Goal: Task Accomplishment & Management: Use online tool/utility

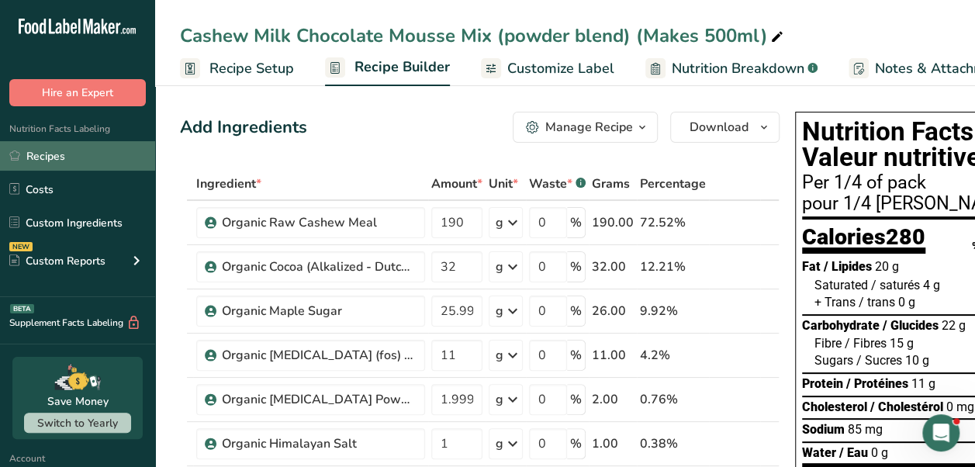
click at [40, 158] on link "Recipes" at bounding box center [77, 155] width 155 height 29
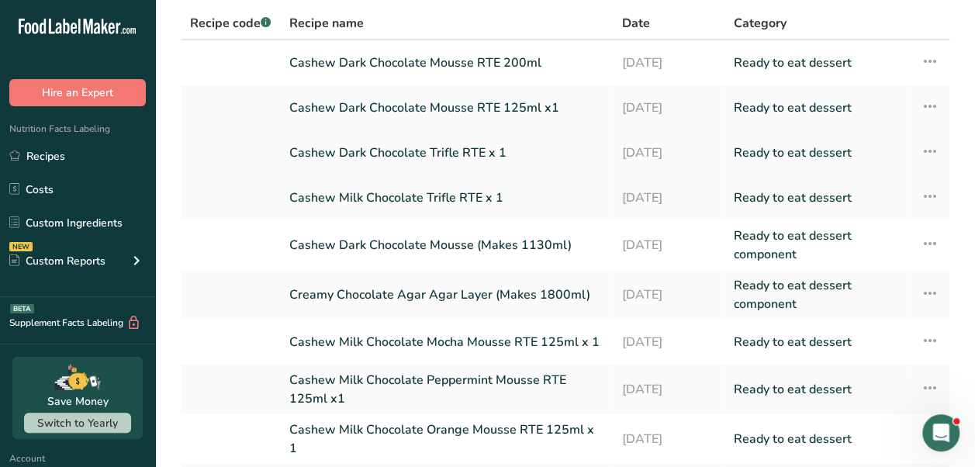
scroll to position [270, 0]
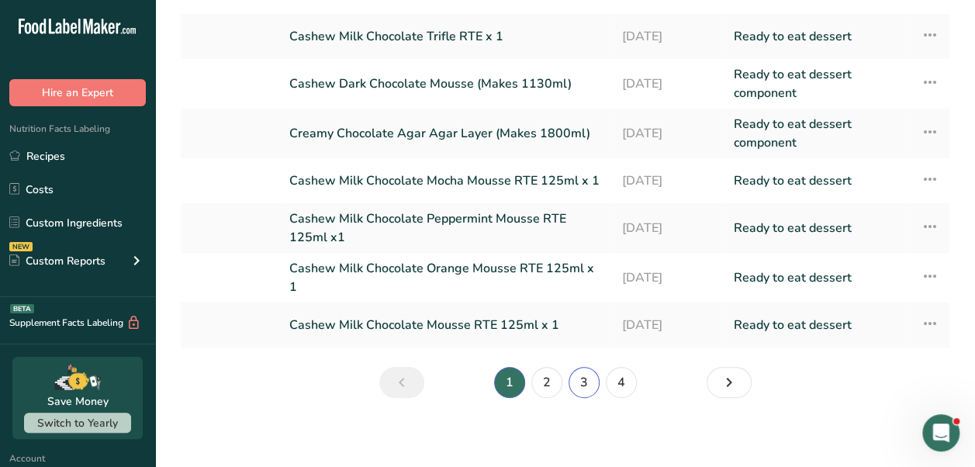
click at [587, 379] on link "3" at bounding box center [584, 382] width 31 height 31
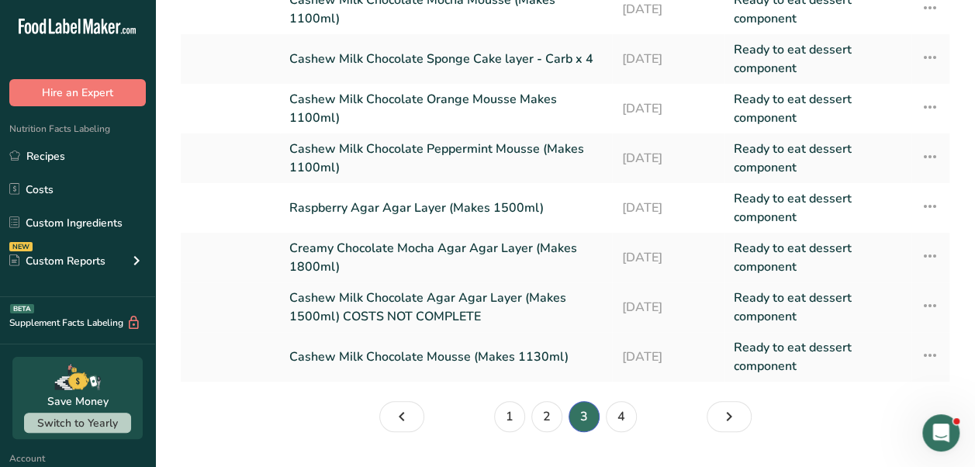
scroll to position [303, 0]
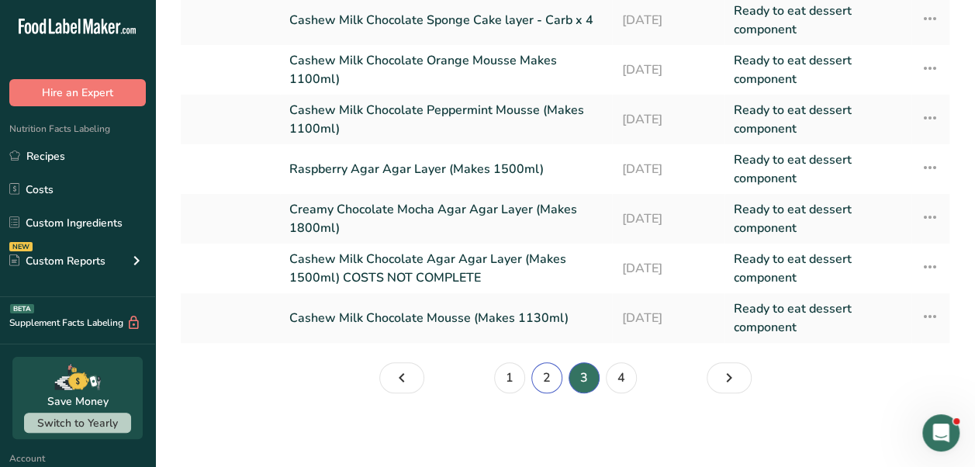
click at [545, 382] on link "2" at bounding box center [546, 377] width 31 height 31
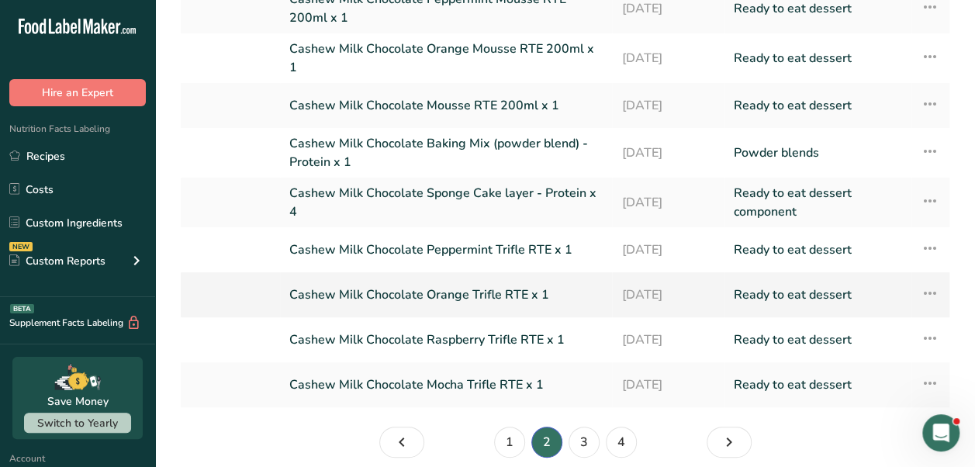
scroll to position [270, 0]
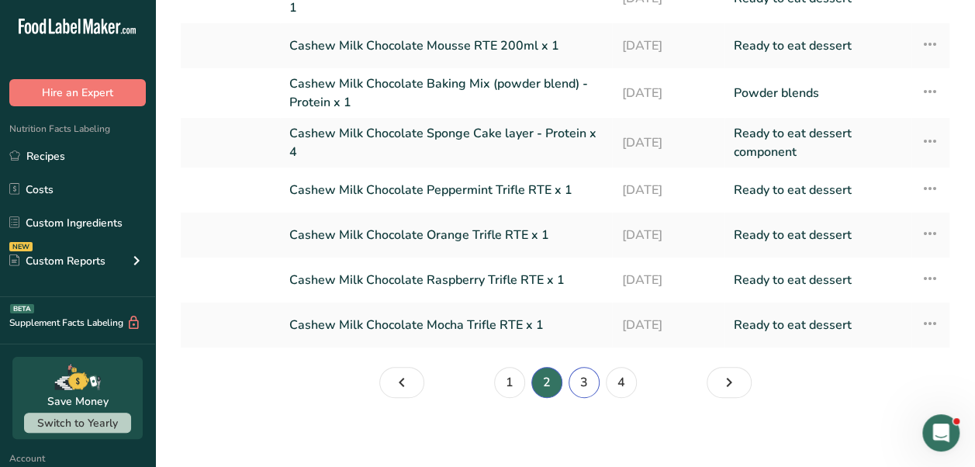
click at [580, 383] on link "3" at bounding box center [584, 382] width 31 height 31
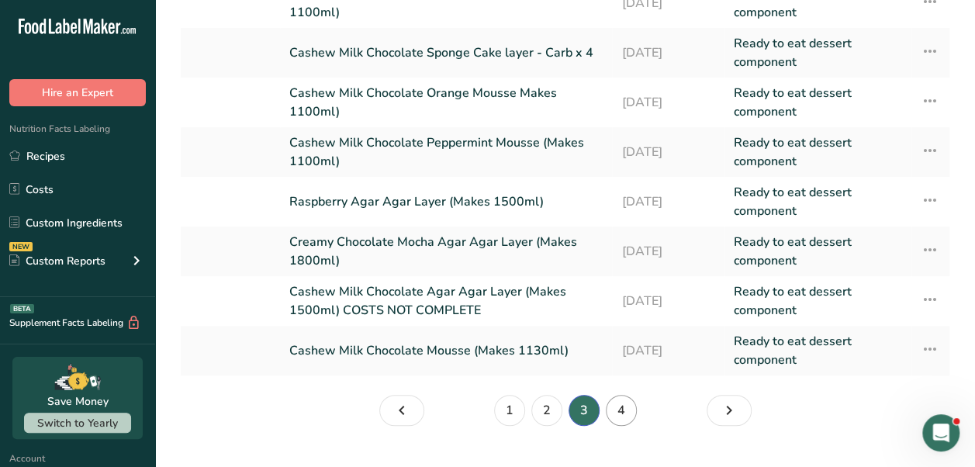
scroll to position [275, 0]
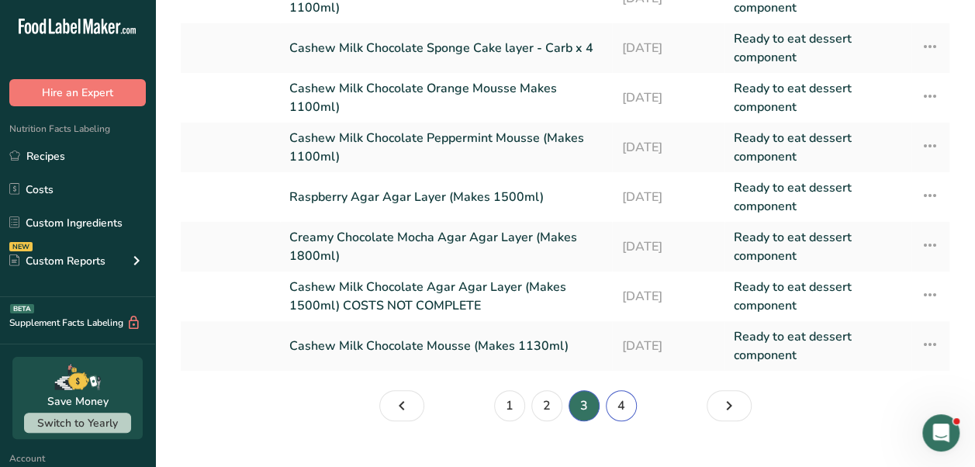
click at [619, 401] on link "4" at bounding box center [621, 405] width 31 height 31
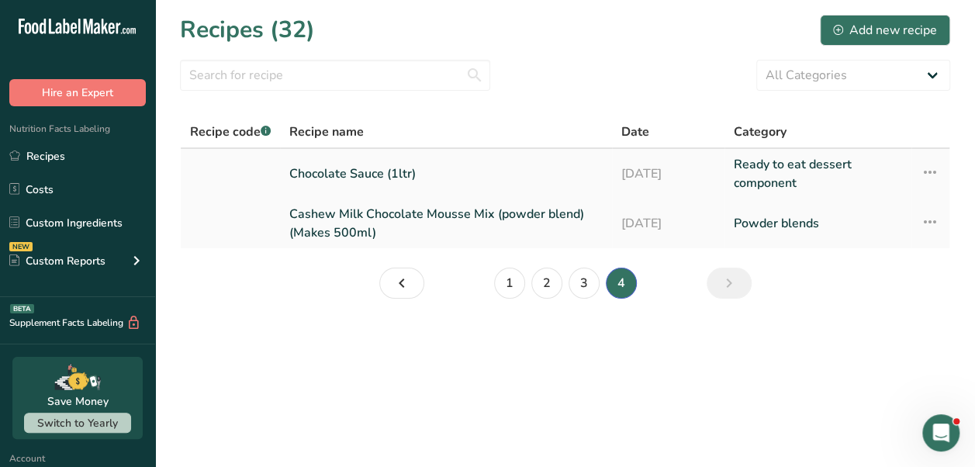
click at [434, 171] on link "Chocolate Sauce (1ltr)" at bounding box center [445, 173] width 313 height 37
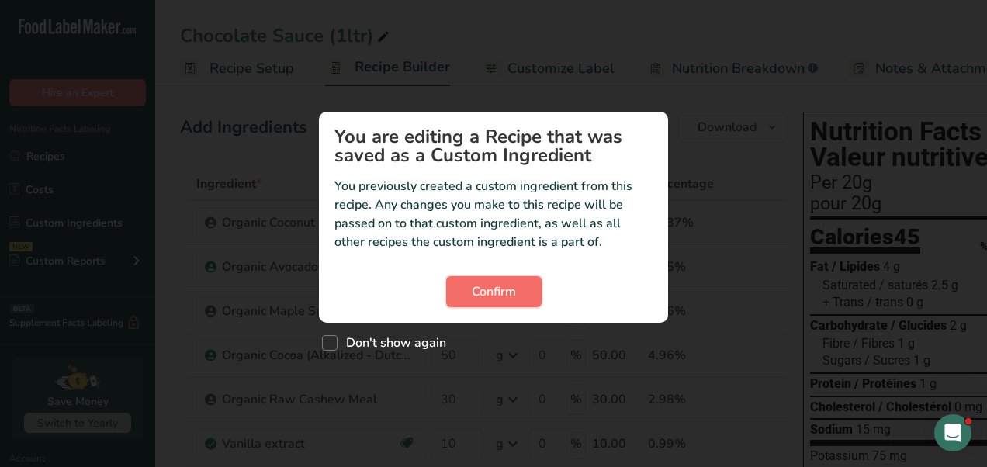
click at [483, 298] on span "Confirm" at bounding box center [494, 291] width 44 height 19
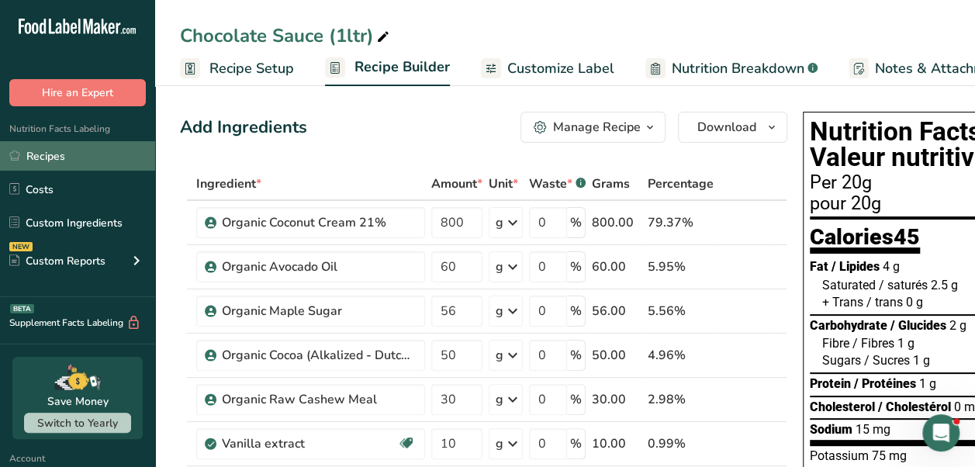
click at [64, 164] on link "Recipes" at bounding box center [77, 155] width 155 height 29
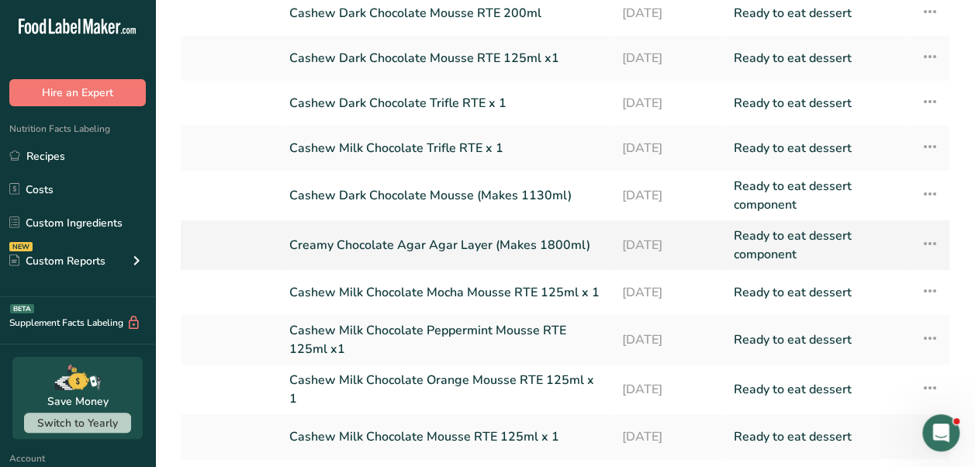
scroll to position [270, 0]
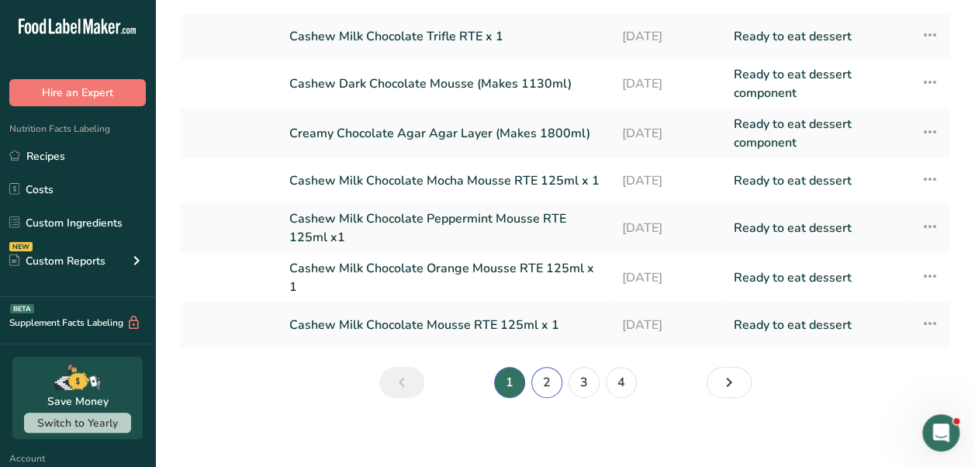
click at [550, 369] on link "2" at bounding box center [546, 382] width 31 height 31
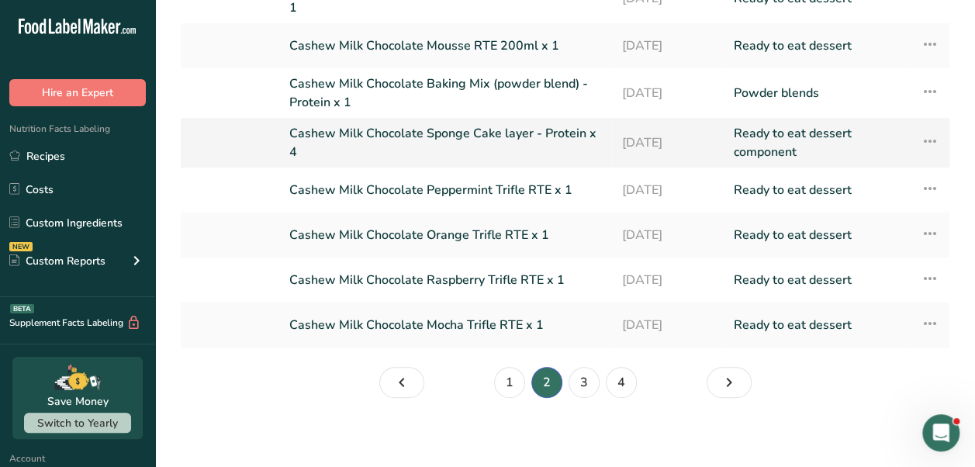
click at [528, 127] on link "Cashew Milk Chocolate Sponge Cake layer - Protein x 4" at bounding box center [445, 142] width 313 height 37
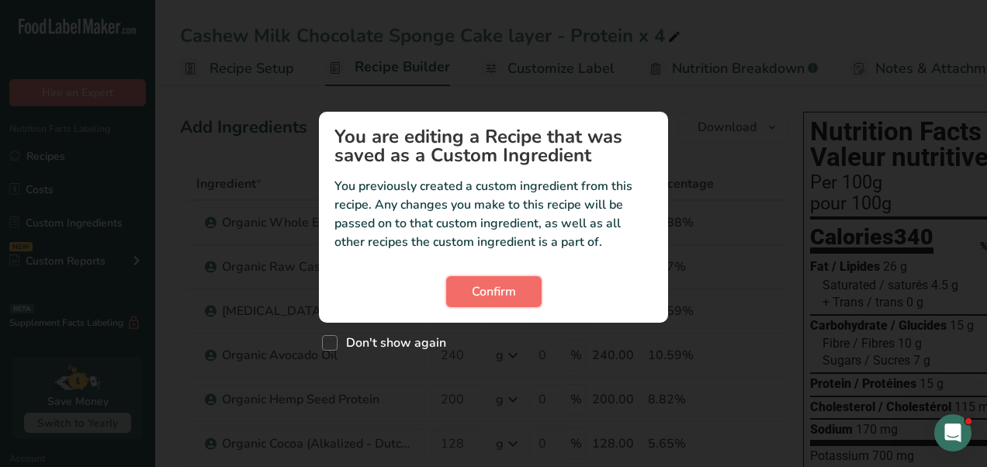
click at [495, 295] on span "Confirm" at bounding box center [494, 291] width 44 height 19
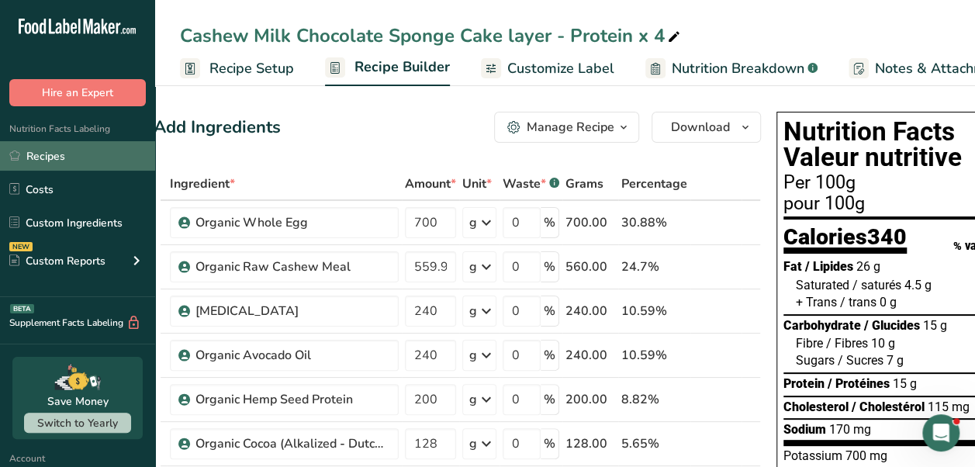
click at [61, 146] on link "Recipes" at bounding box center [77, 155] width 155 height 29
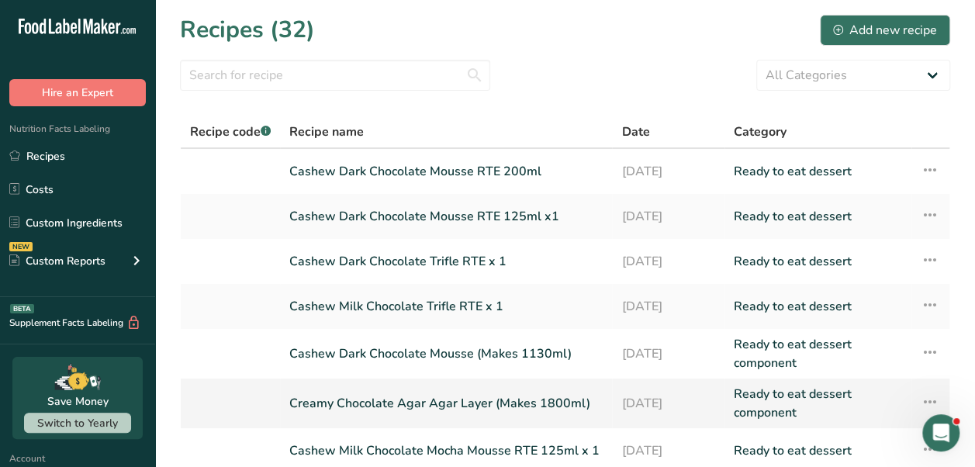
scroll to position [270, 0]
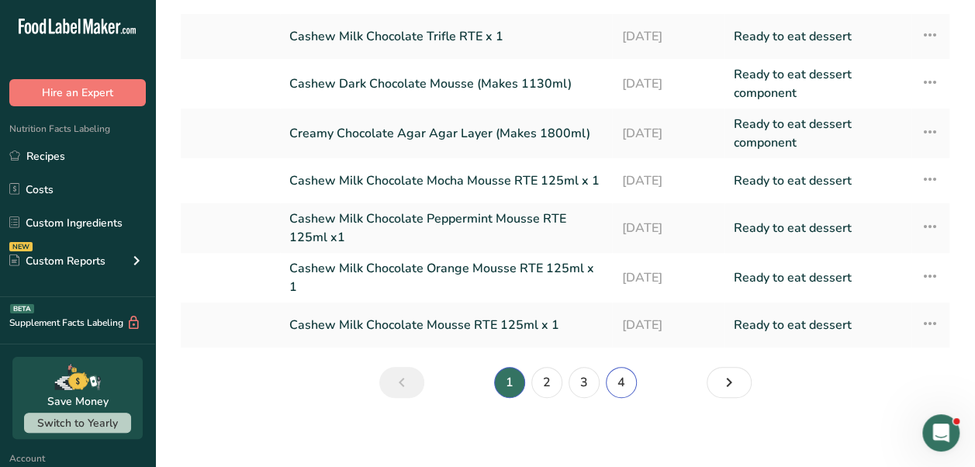
click at [631, 367] on link "4" at bounding box center [621, 382] width 31 height 31
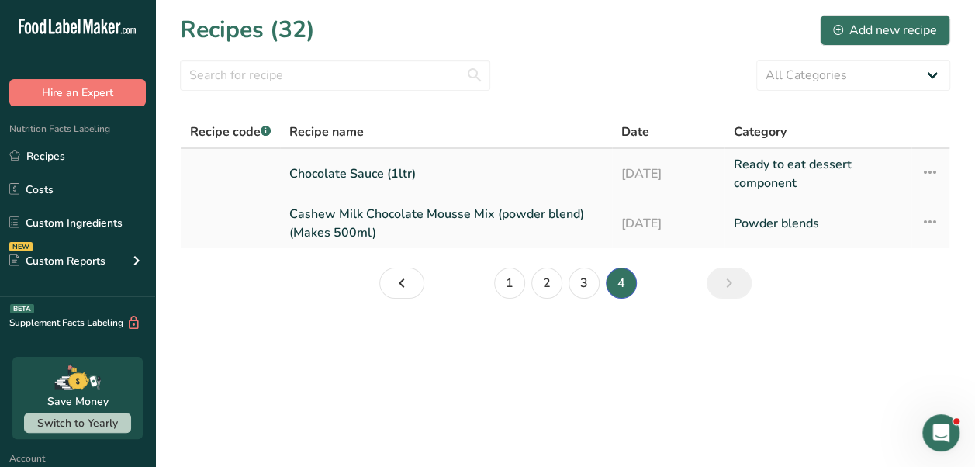
click at [441, 170] on link "Chocolate Sauce (1ltr)" at bounding box center [445, 173] width 313 height 37
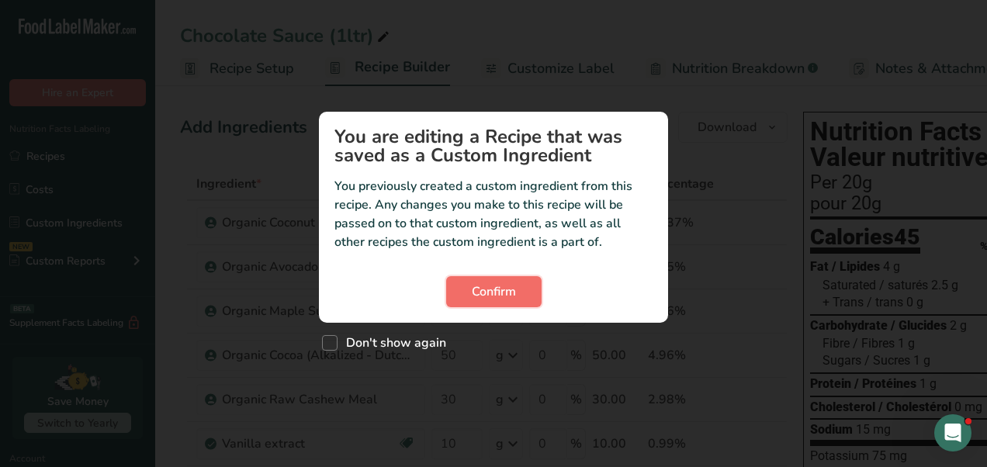
click at [470, 287] on button "Confirm" at bounding box center [493, 291] width 95 height 31
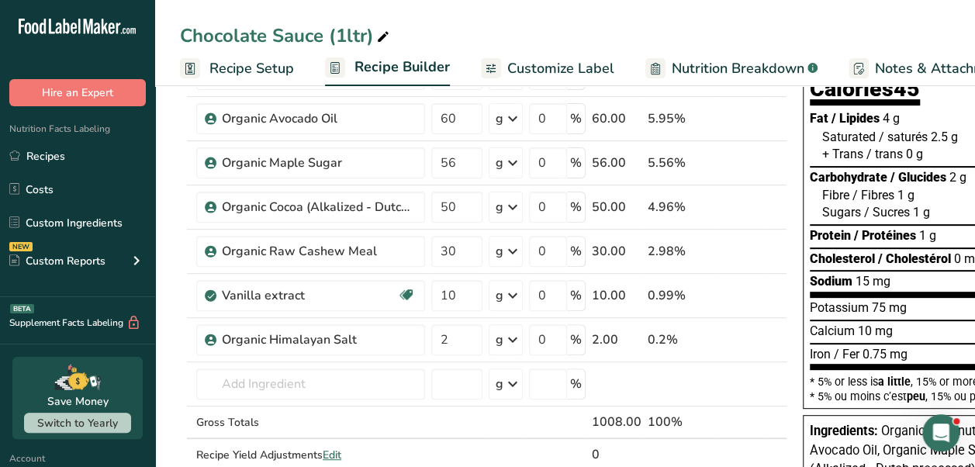
scroll to position [149, 0]
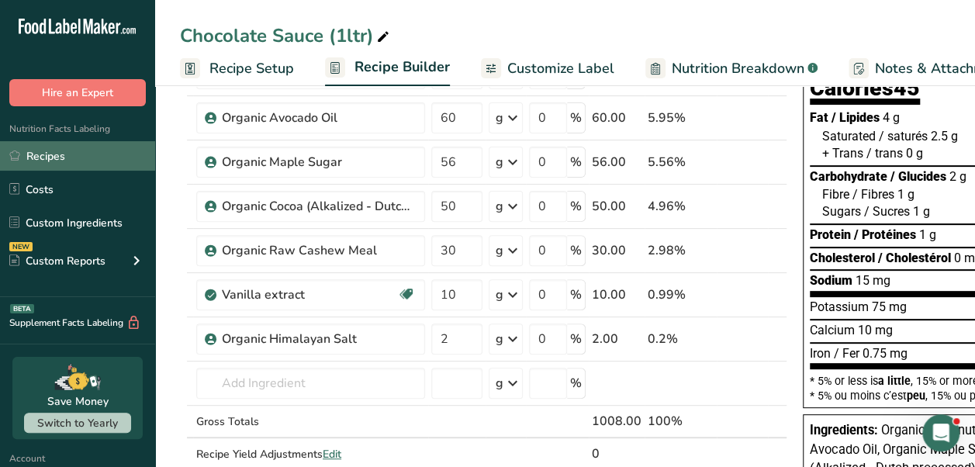
click at [57, 160] on link "Recipes" at bounding box center [77, 155] width 155 height 29
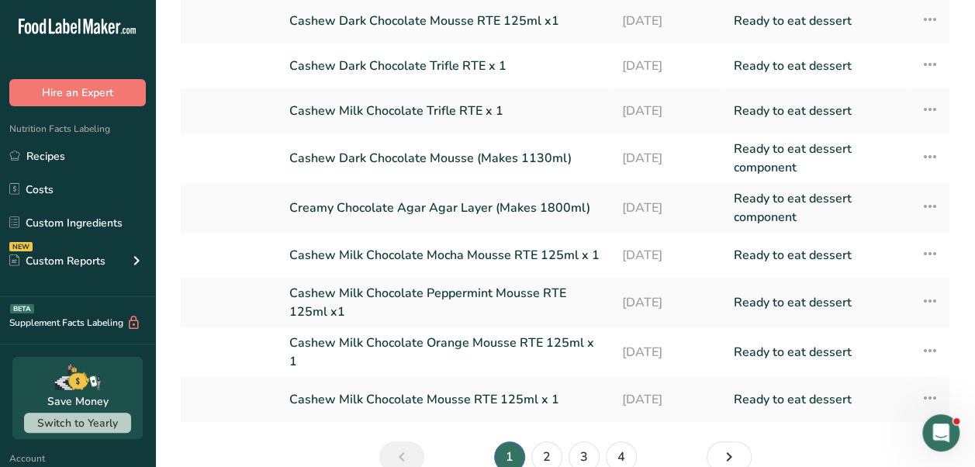
scroll to position [270, 0]
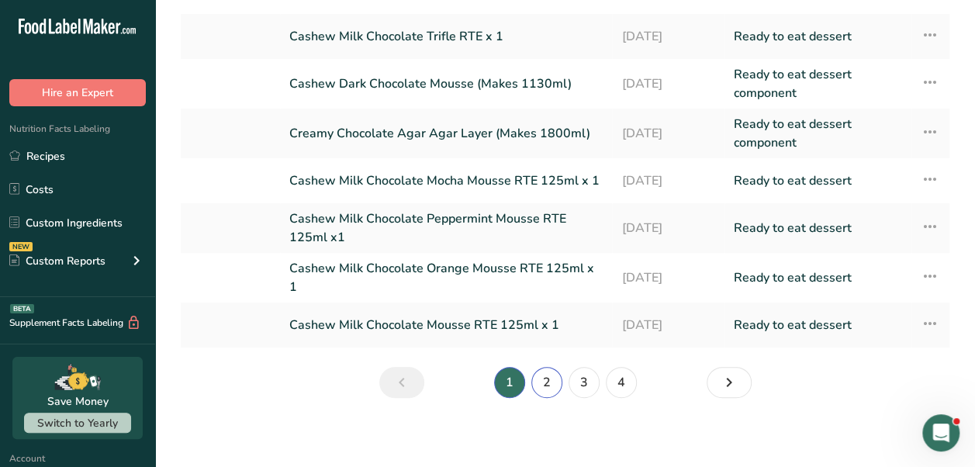
click at [538, 369] on link "2" at bounding box center [546, 382] width 31 height 31
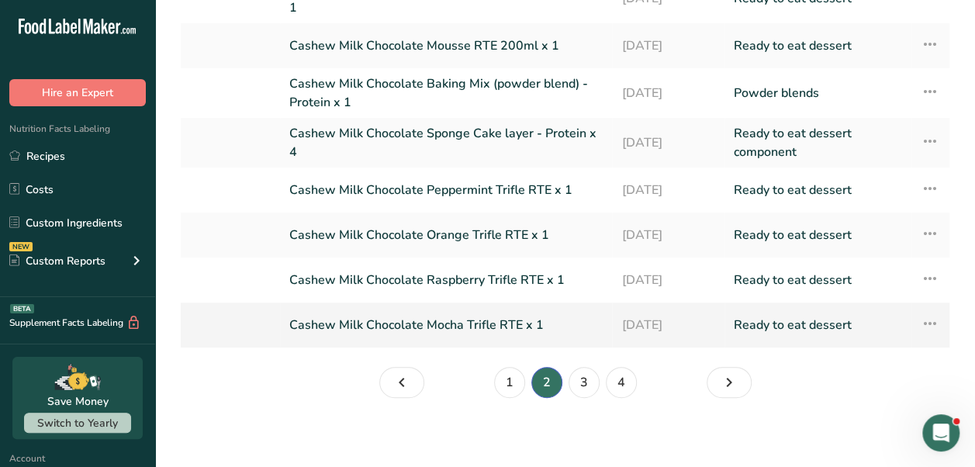
click at [484, 324] on link "Cashew Milk Chocolate Mocha Trifle RTE x 1" at bounding box center [445, 325] width 313 height 33
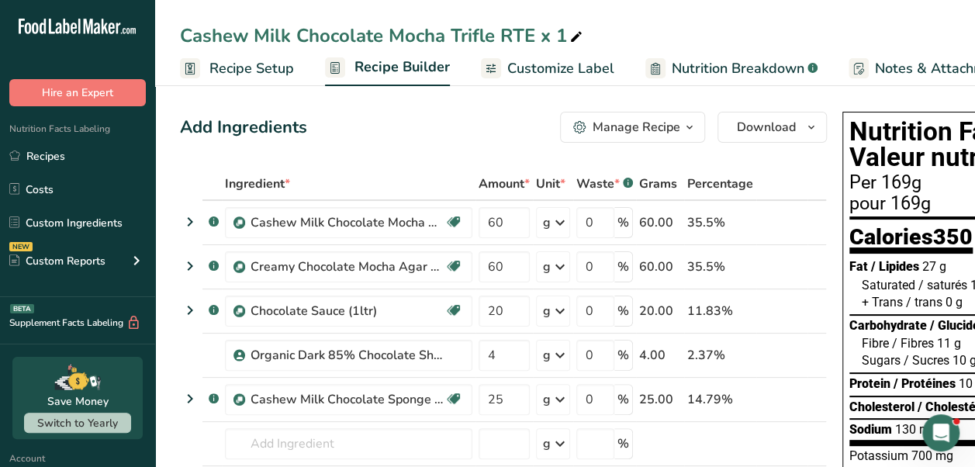
scroll to position [0, 218]
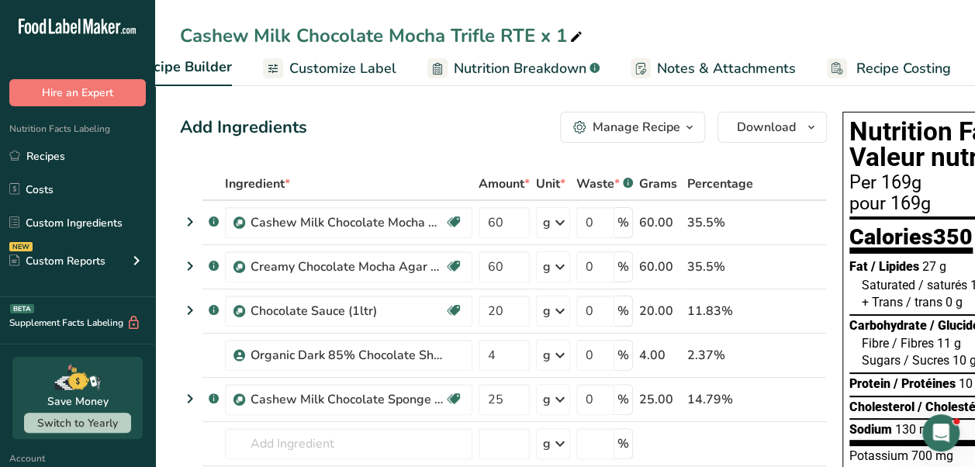
click at [864, 67] on span "Recipe Costing" at bounding box center [904, 68] width 95 height 21
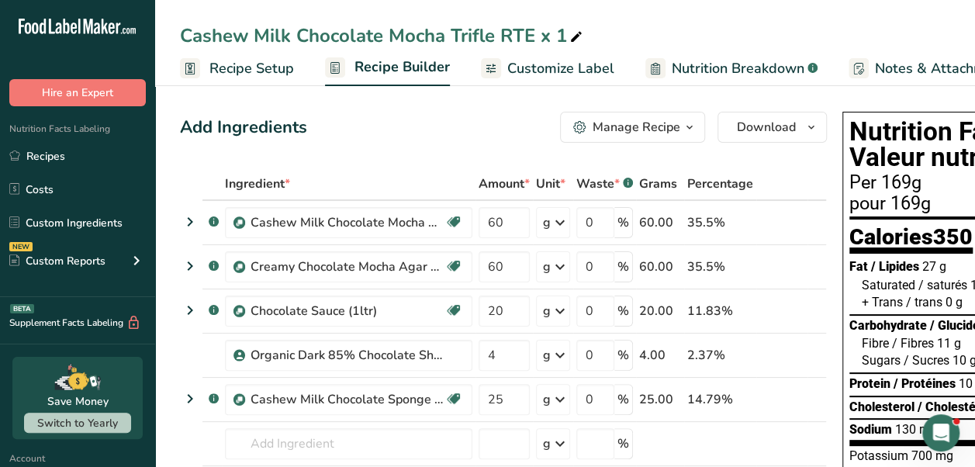
scroll to position [0, 218]
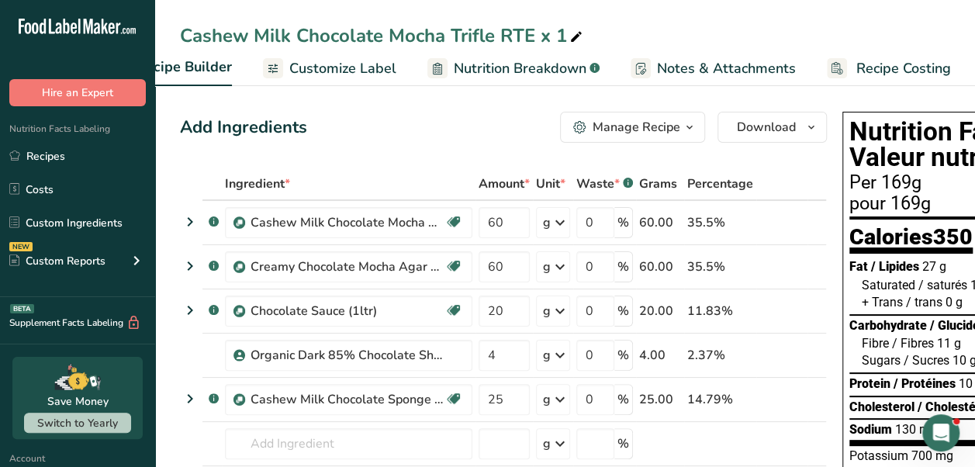
click at [903, 63] on span "Recipe Costing" at bounding box center [904, 68] width 95 height 21
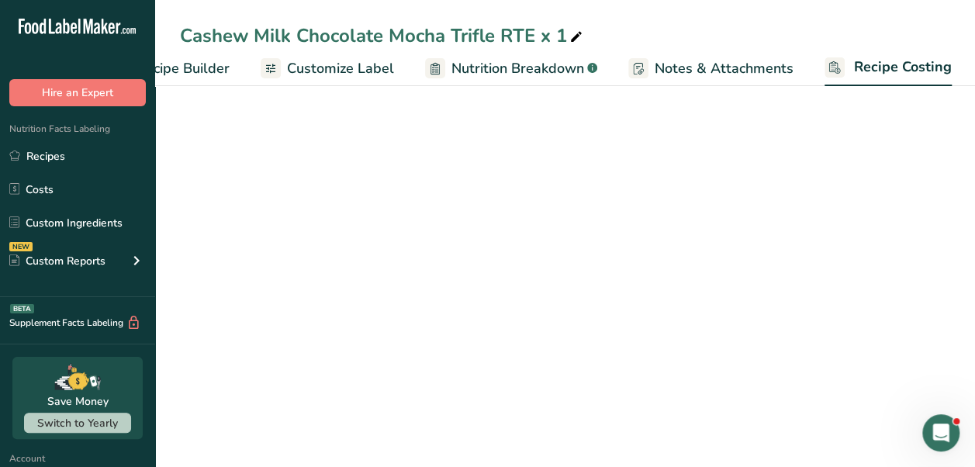
click at [888, 65] on span "Recipe Costing" at bounding box center [903, 67] width 98 height 21
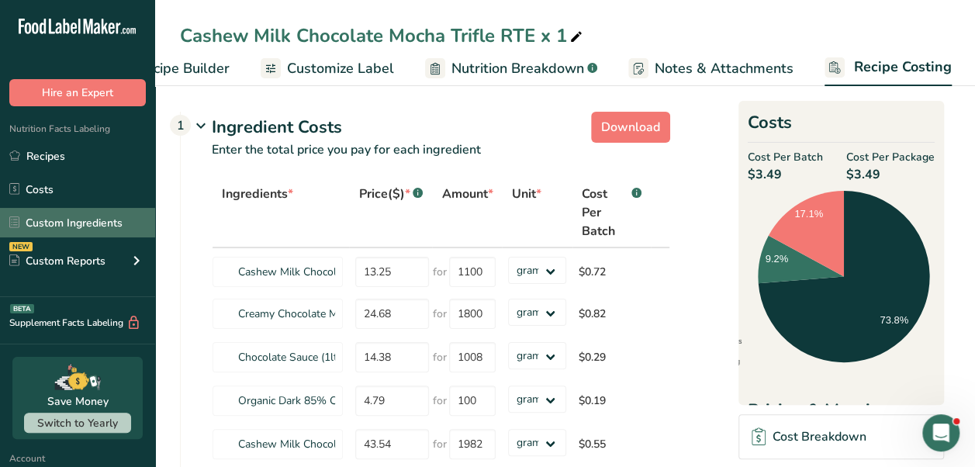
click at [79, 217] on link "Custom Ingredients" at bounding box center [77, 222] width 155 height 29
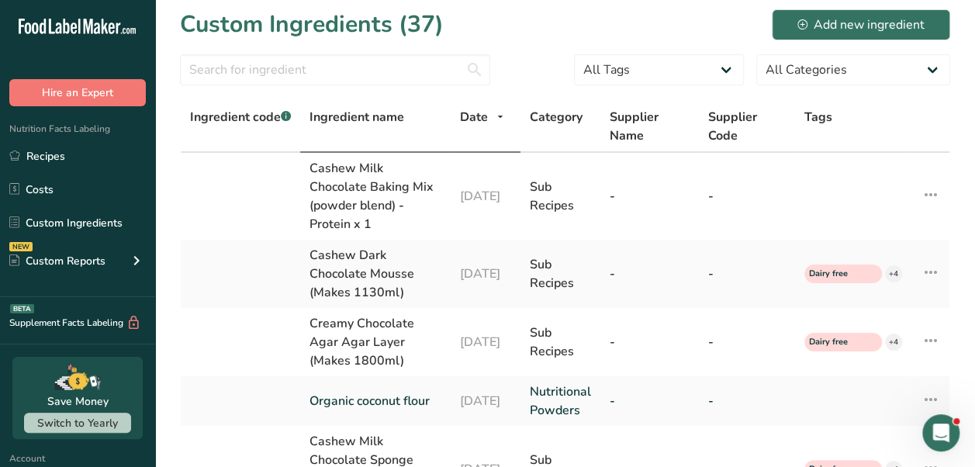
scroll to position [6, 0]
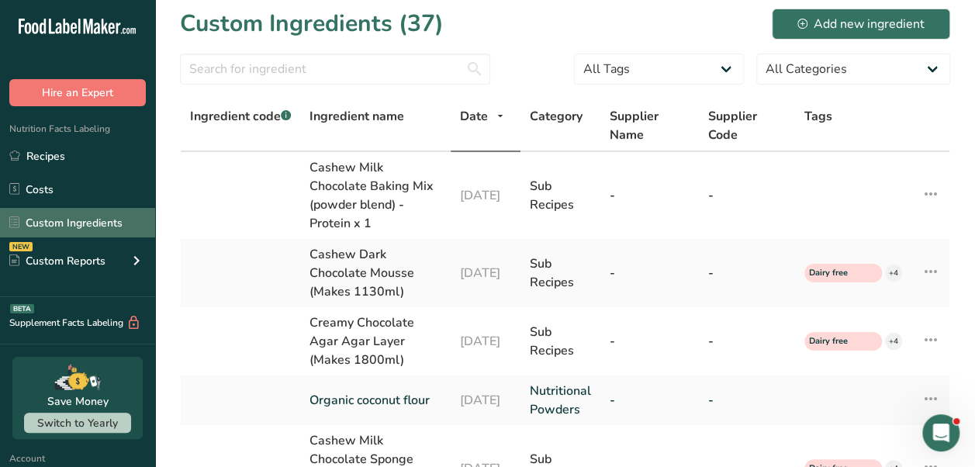
click at [112, 225] on link "Custom Ingredients" at bounding box center [77, 222] width 155 height 29
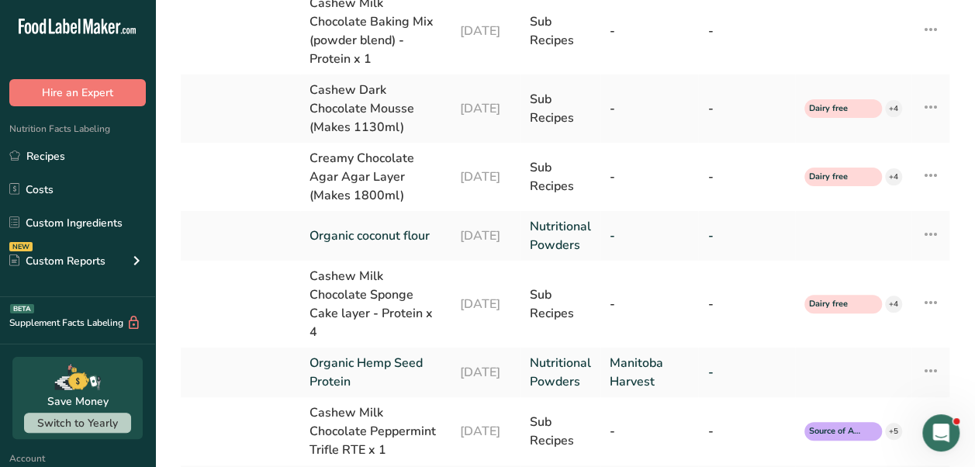
scroll to position [0, 0]
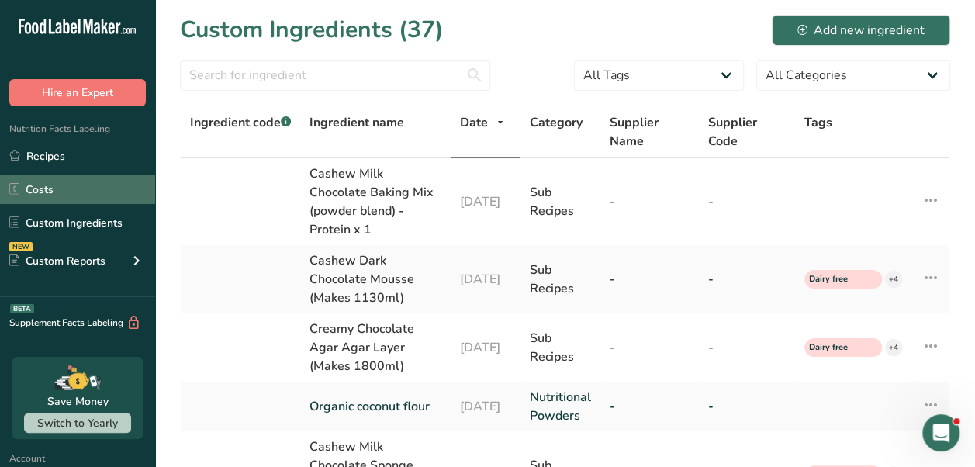
click at [53, 193] on link "Costs" at bounding box center [77, 189] width 155 height 29
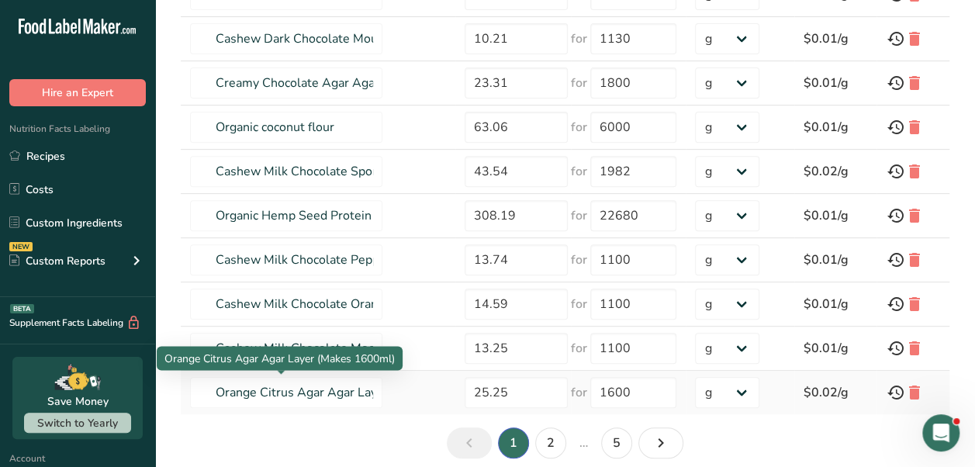
scroll to position [312, 0]
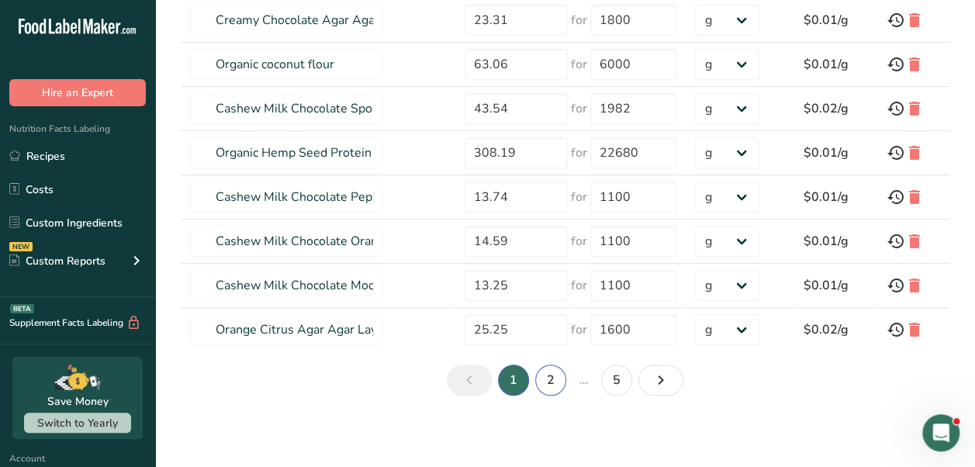
click at [550, 385] on link "2" at bounding box center [550, 380] width 31 height 31
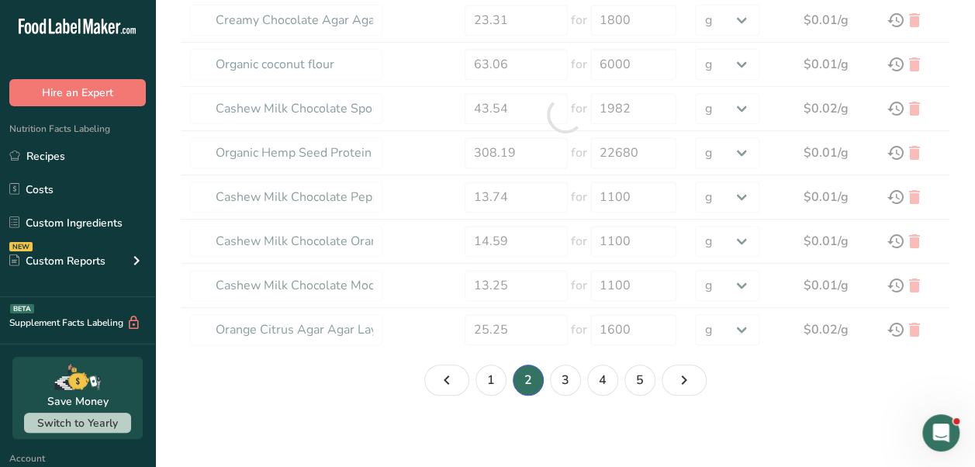
type input "Peppermint Cream Agar Agar Layer (Makes 1600ml)"
type input "25.81"
type input "1600"
type input "Cashew Milk Chocolate Sponge Cake layer - Carb x 4"
type input "44.17"
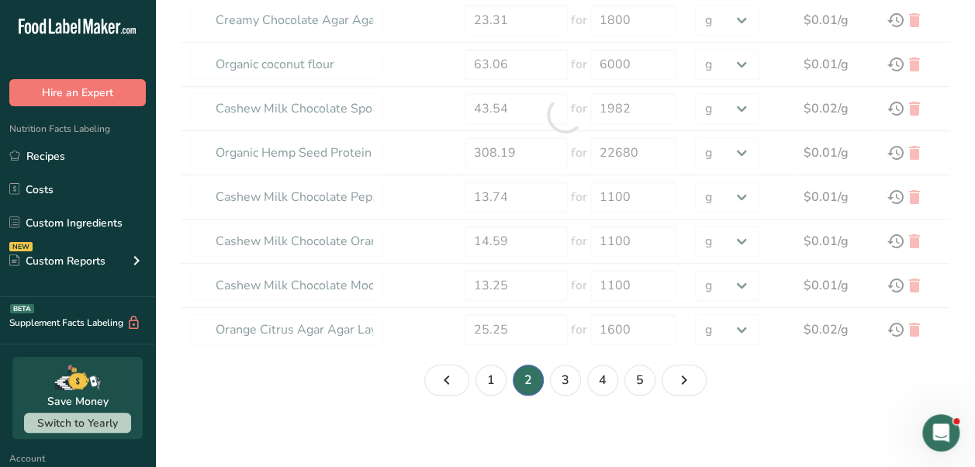
type input "1795"
type input "Organic Whole Egg"
type input "7.59"
type input "1392"
type input "Organic Dark 85% Chocolate Shavings"
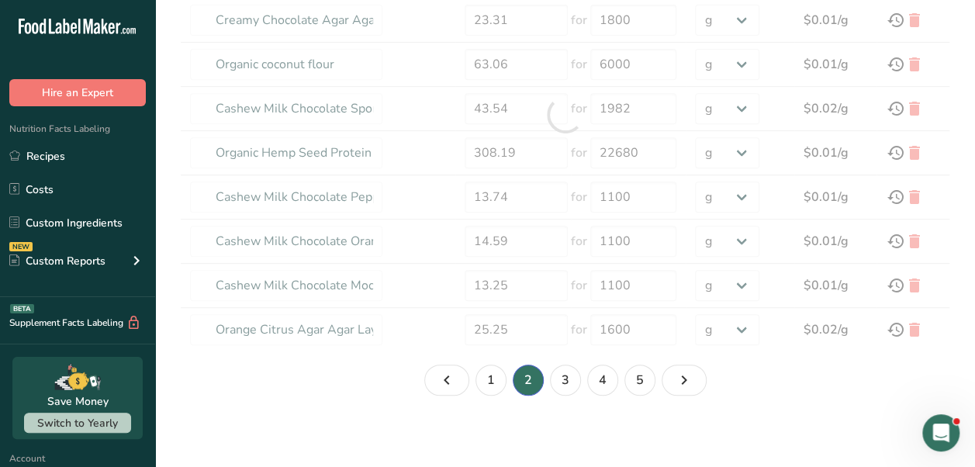
type input "4.79"
type input "100"
type input "Organic Sweet Potato Puree"
type input "4.79"
type input "397"
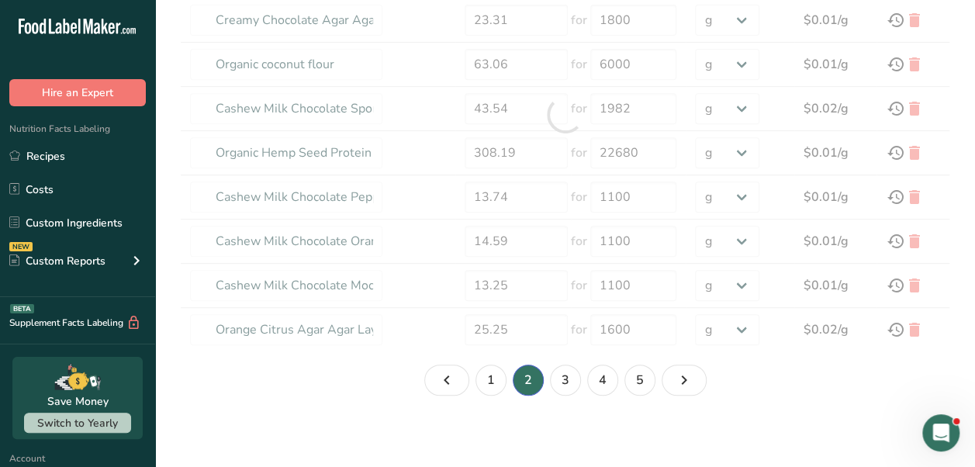
type input "Cashew Milk Chocolate Mousse Mix (powder blend) (Makes 500ml)"
type input "4.24"
type input "262"
type input "Organic Apple Puree"
type input "3.43"
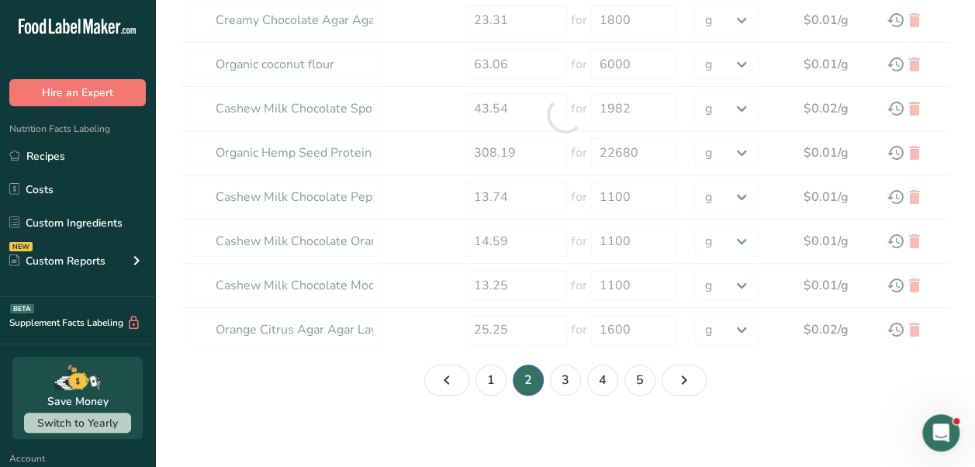
type input "671"
type input "Blood Orange Essential Oil"
type input "365"
type input "1000"
type input "Citric Acid"
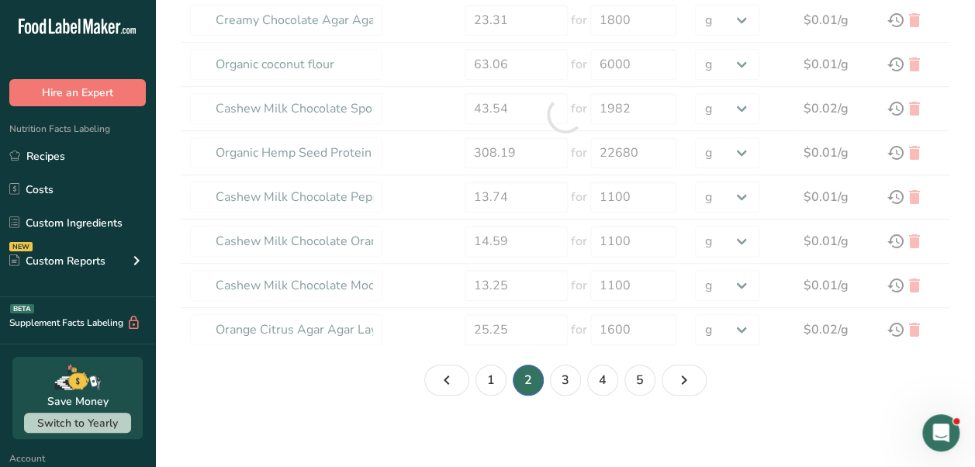
type input "6.4"
type input "113"
type input "Chocolate Sauce (1ltr)"
type input "14.38"
type input "1008"
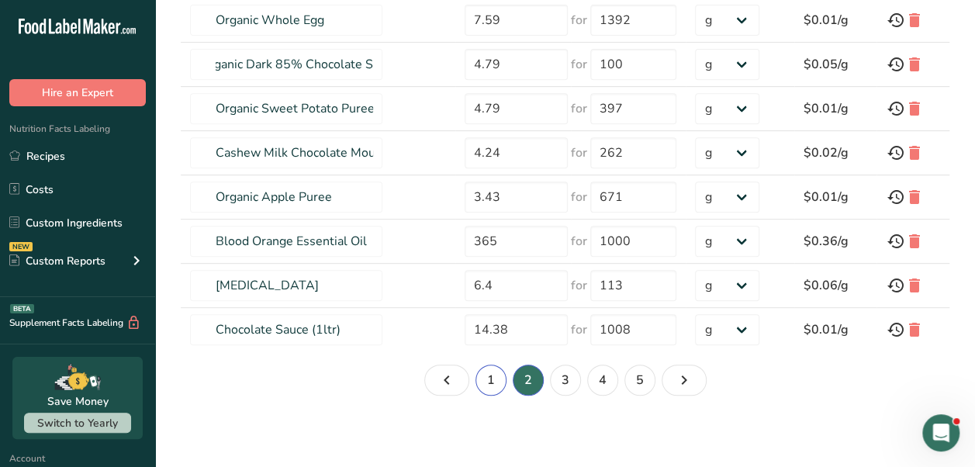
click at [480, 372] on link "1" at bounding box center [491, 380] width 31 height 31
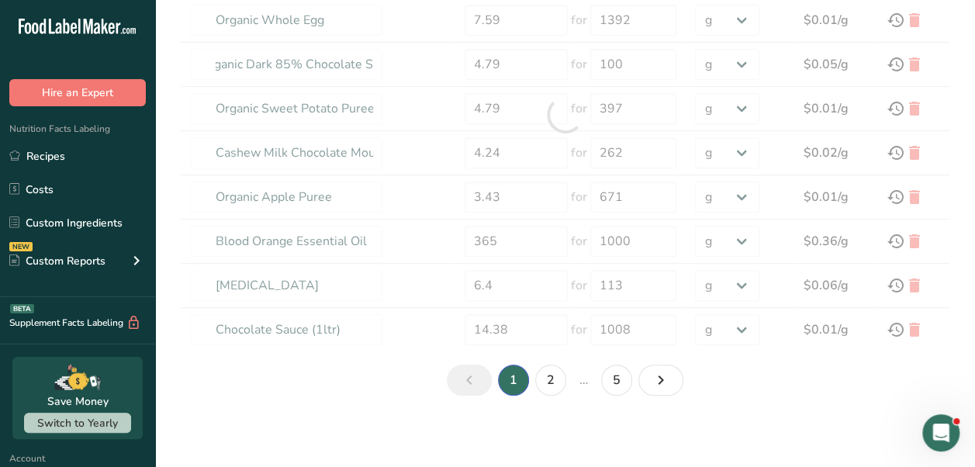
type input "Cashew Milk Chocolate Baking Mix (powder blend) - Protein x 1"
type input "4.5"
type input "262"
type input "Cashew Dark Chocolate Mousse (Makes 1130ml)"
type input "10.21"
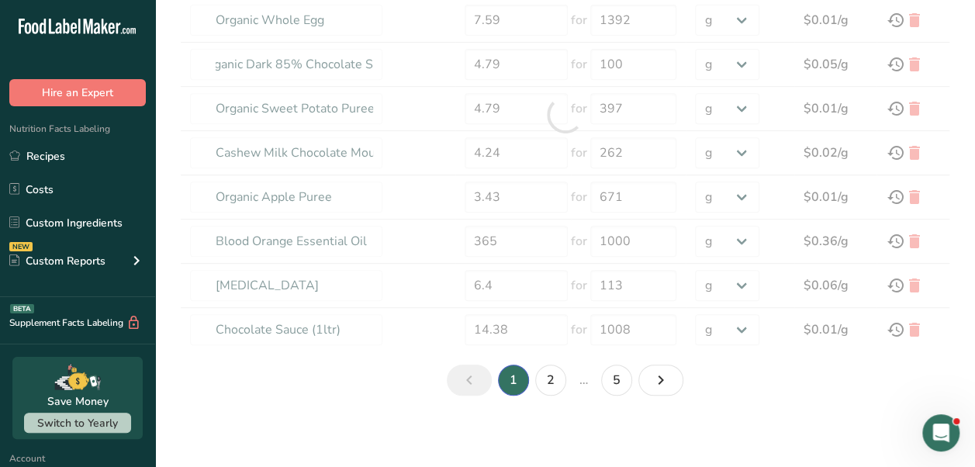
type input "1130"
type input "Creamy Chocolate Agar Agar Layer (Makes 1800ml)"
type input "23.31"
type input "1800"
type input "Organic coconut flour"
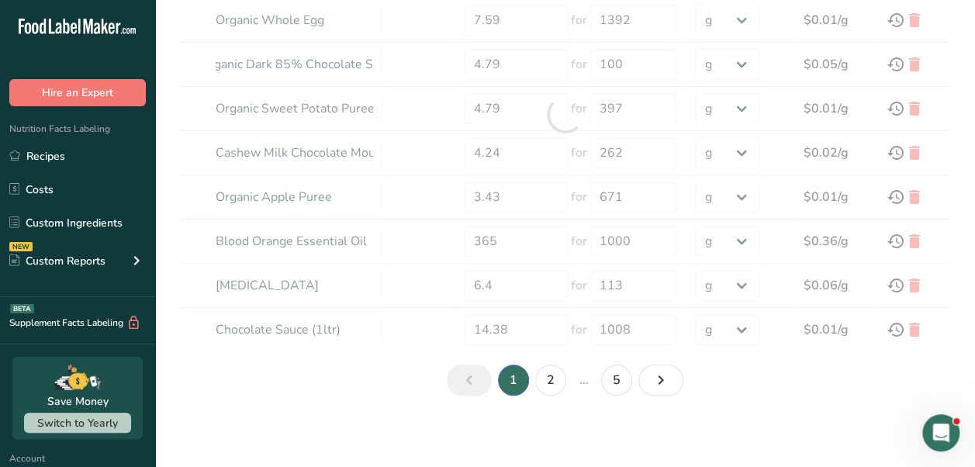
type input "63.06"
type input "6000"
type input "Cashew Milk Chocolate Sponge Cake layer - Protein x 4"
type input "43.54"
type input "1982"
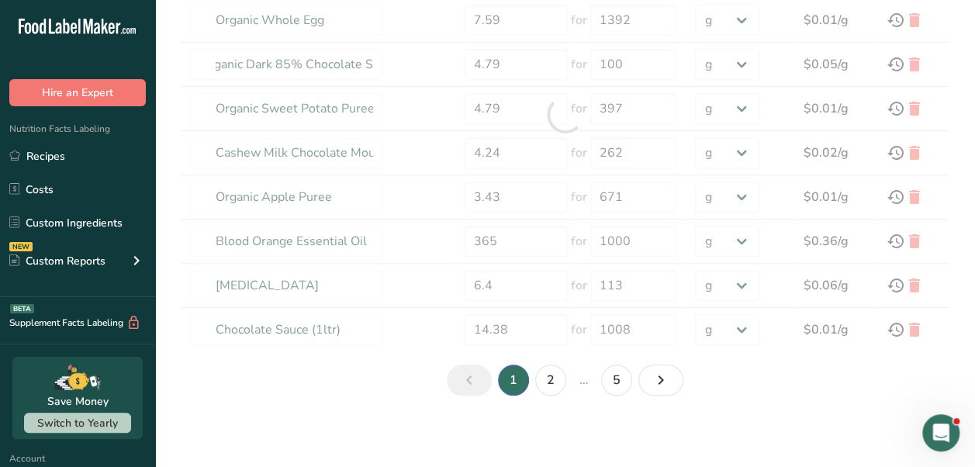
type input "Organic Hemp Seed Protein"
type input "308.19"
type input "22680"
type input "Cashew Milk Chocolate Peppermint Mousse (Makes 1100ml)"
type input "13.74"
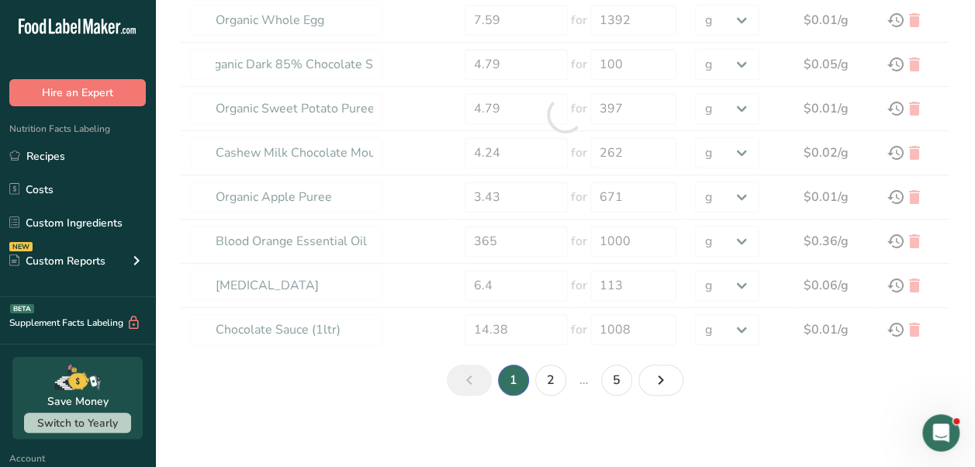
type input "1100"
type input "Cashew Milk Chocolate Orange Mousse Makes 1100ml)"
type input "14.59"
type input "1100"
type input "Cashew Milk Chocolate Mocha Mousse (Makes 1100ml)"
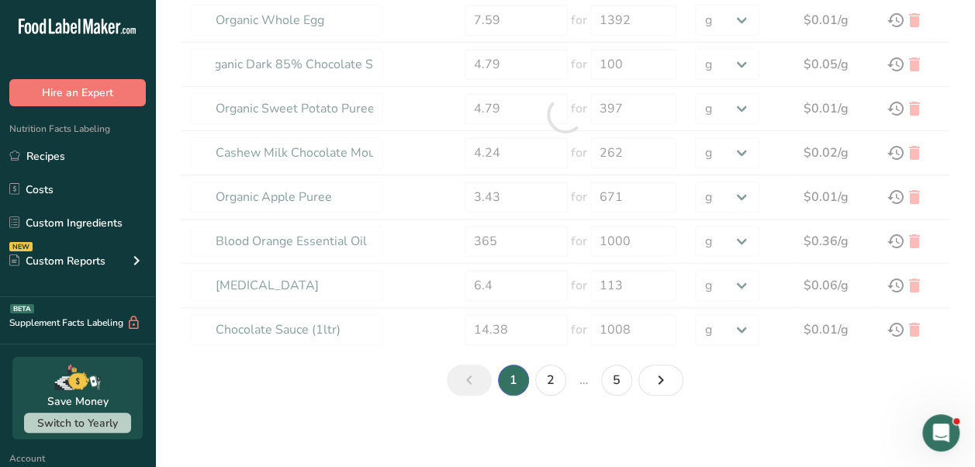
type input "13.25"
type input "1100"
type input "Orange Citrus Agar Agar Layer (Makes 1600ml)"
type input "25.25"
type input "1600"
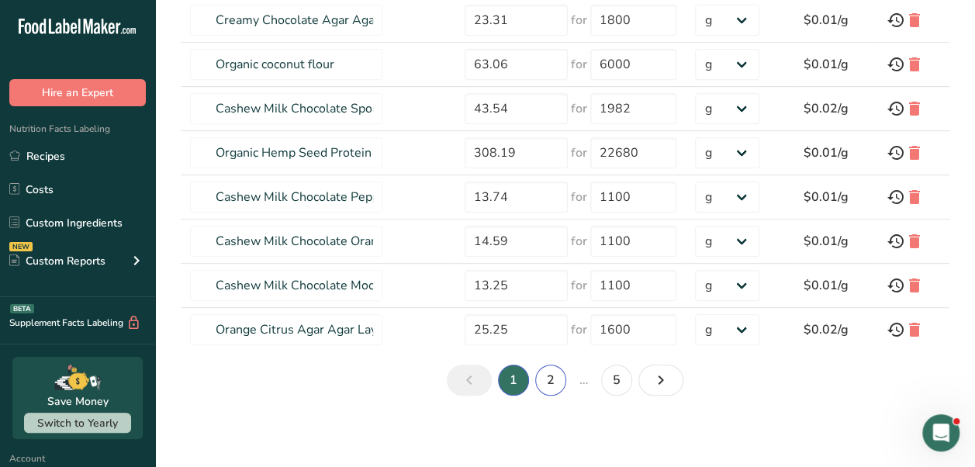
click at [555, 374] on link "2" at bounding box center [550, 380] width 31 height 31
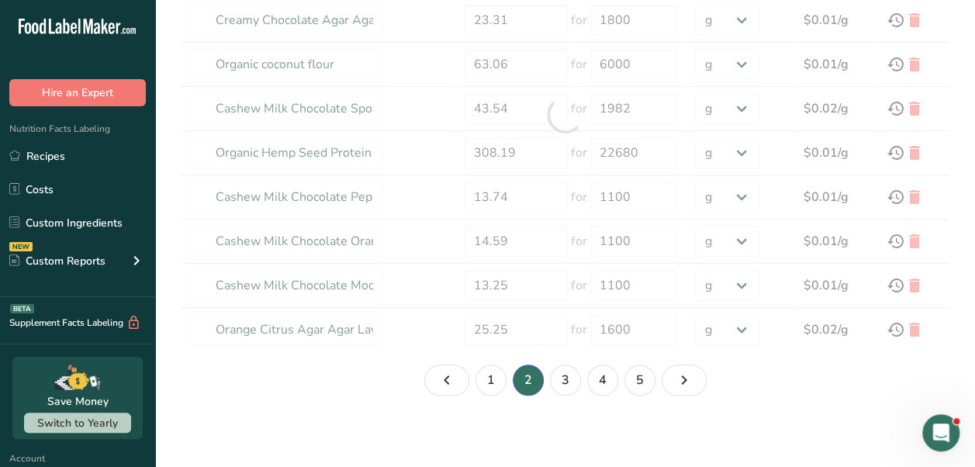
type input "Peppermint Cream Agar Agar Layer (Makes 1600ml)"
type input "25.81"
type input "1600"
type input "Cashew Milk Chocolate Sponge Cake layer - Carb x 4"
type input "44.17"
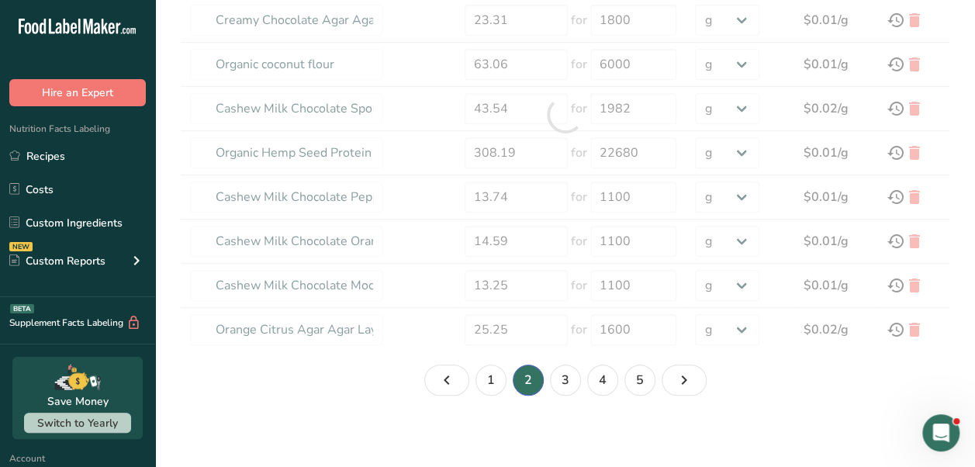
type input "1795"
type input "Organic Whole Egg"
type input "7.59"
type input "1392"
type input "Organic Dark 85% Chocolate Shavings"
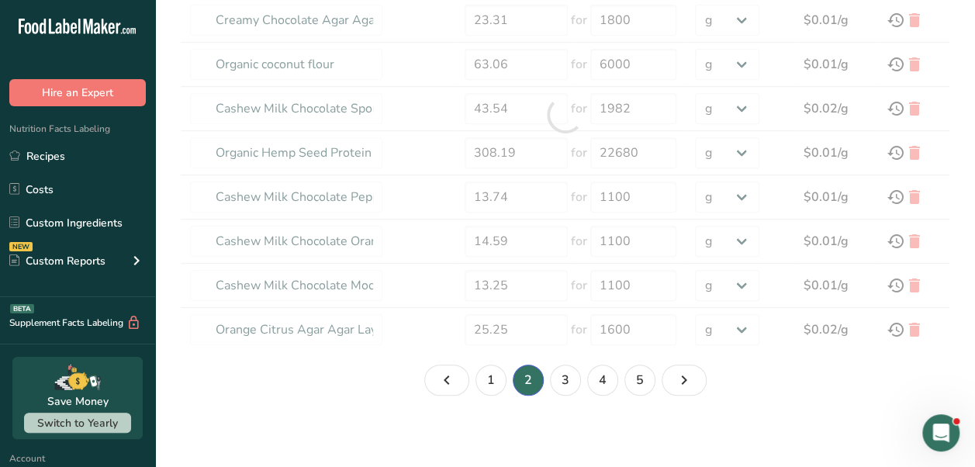
type input "4.79"
type input "100"
type input "Organic Sweet Potato Puree"
type input "4.79"
type input "397"
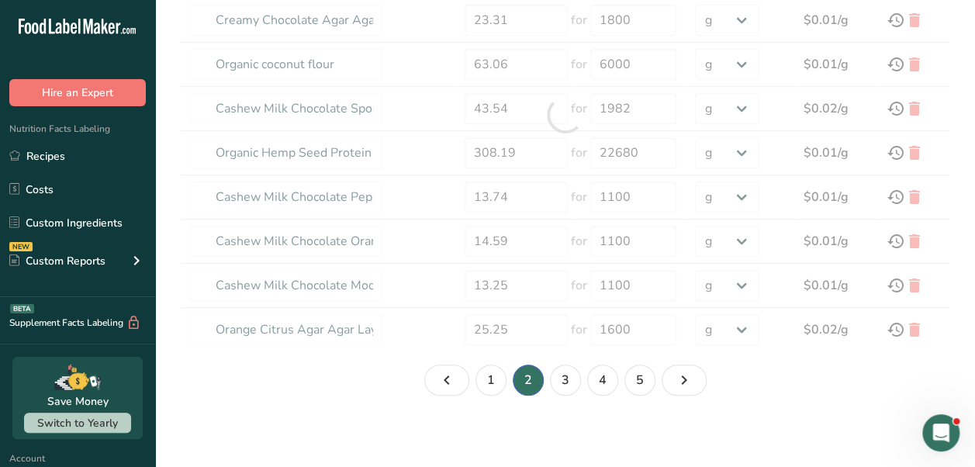
type input "Cashew Milk Chocolate Mousse Mix (powder blend) (Makes 500ml)"
type input "4.24"
type input "262"
type input "Organic Apple Puree"
type input "3.43"
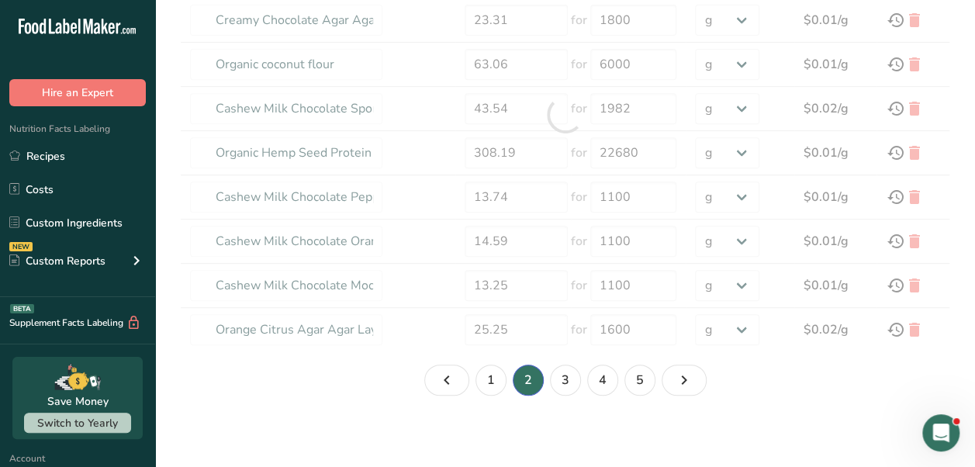
type input "671"
type input "Blood Orange Essential Oil"
type input "365"
type input "1000"
type input "Citric Acid"
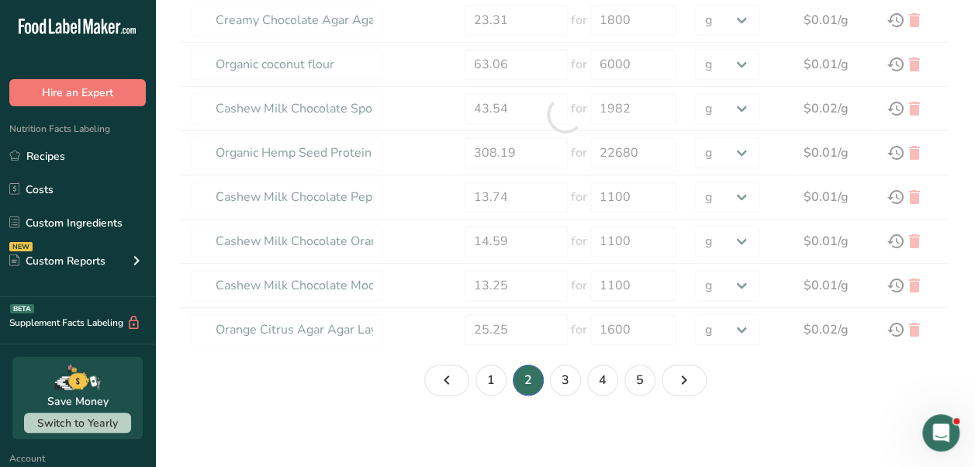
type input "6.4"
type input "113"
type input "Chocolate Sauce (1ltr)"
type input "14.38"
type input "1008"
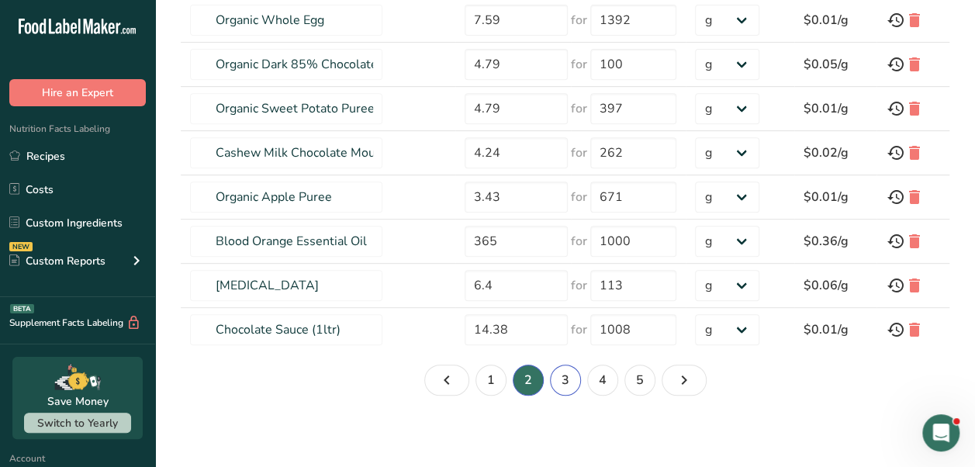
click at [571, 382] on link "3" at bounding box center [565, 380] width 31 height 31
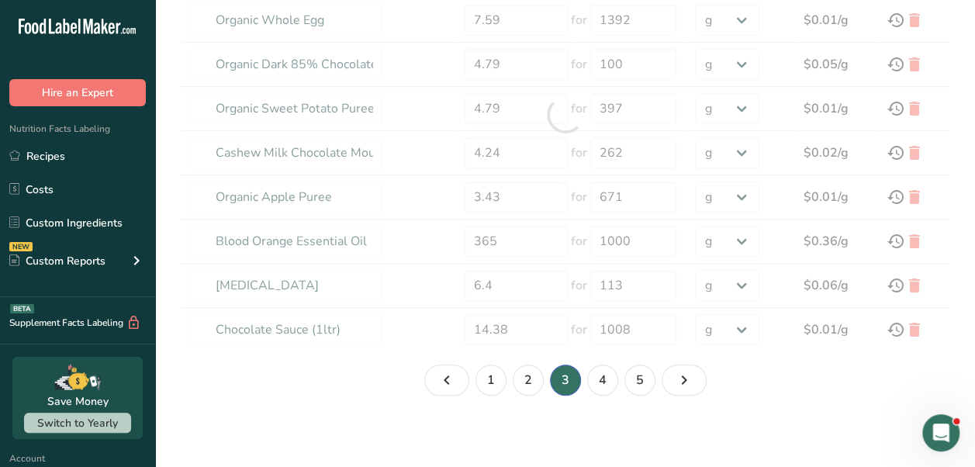
type input "Cashew Milk Chocolate Mousse (Makes 1130ml)"
type input "9.99"
type input "1130"
type input "Cashew Milk Chocolate Agar Agar Layer (Makes 1500ml) COSTS NOT COMPLETE"
type input "3.51"
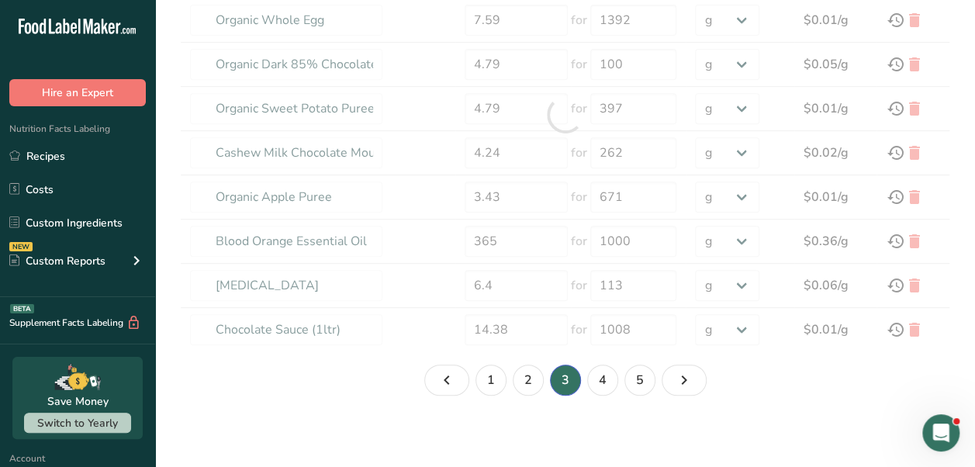
type input "500"
type input "Creamy Chocolate Mocha Agar Agar Layer (Makes 1800ml)"
type input "24.68"
type input "1800"
type input "Raspberry Agar Agar Layer (Makes 1500ml)"
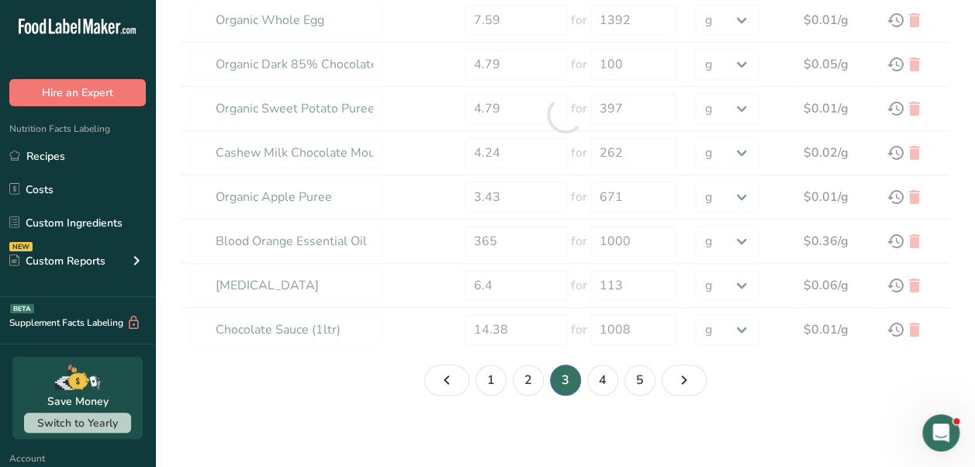
type input "29.42"
type input "1500"
type input "Organic Instant DECAFFINATED 100% Pure Coffee"
type input "11.35"
type input "100"
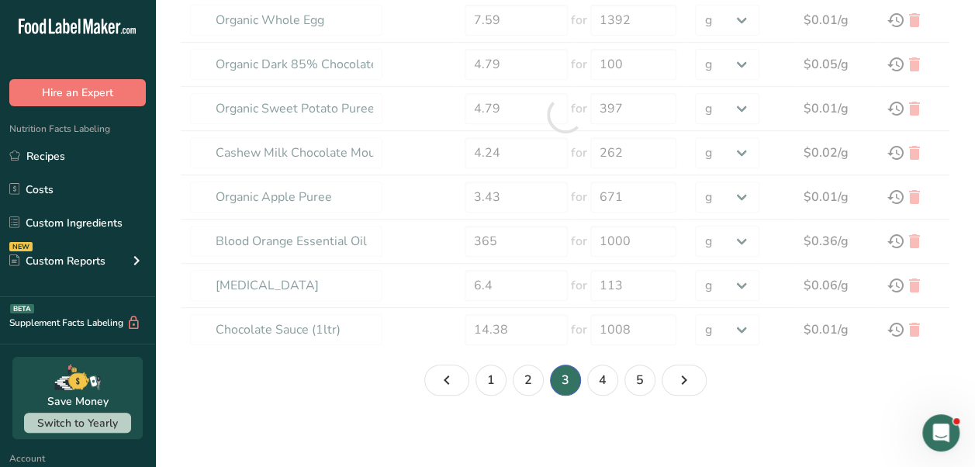
type input "Organic Raspberry"
type input "9.59"
type input "600"
type input "Organic Avocado Oil"
type input "13.99"
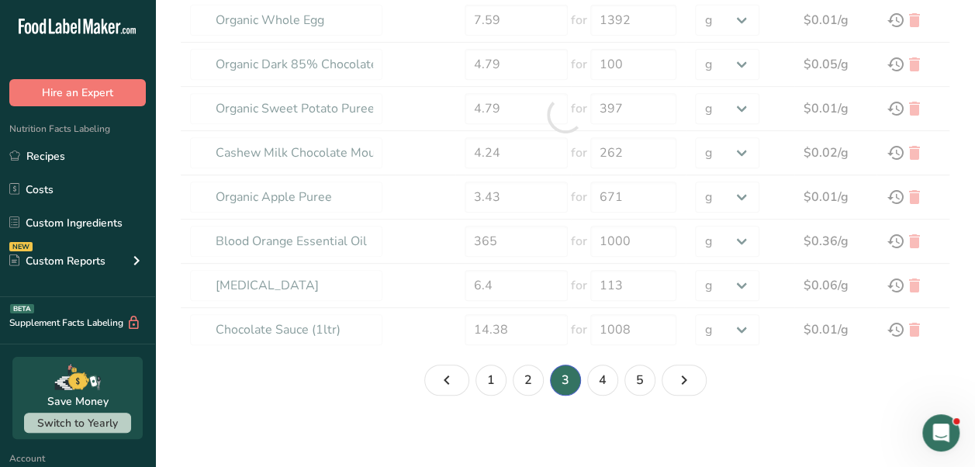
type input "750"
type input "Organic Coconut Cream 21%"
type input "3.99"
type input "400"
type input "Organic [MEDICAL_DATA] Powder (Coconut Oil, Acacia Gum)"
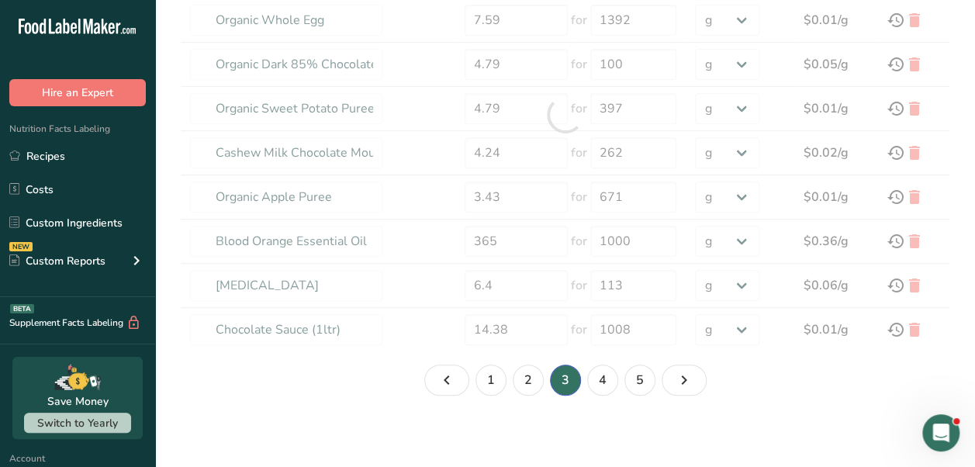
type input "98.99"
type input "1362"
type input "Organic Agar Agar Powder"
type input "34.64"
type input "453"
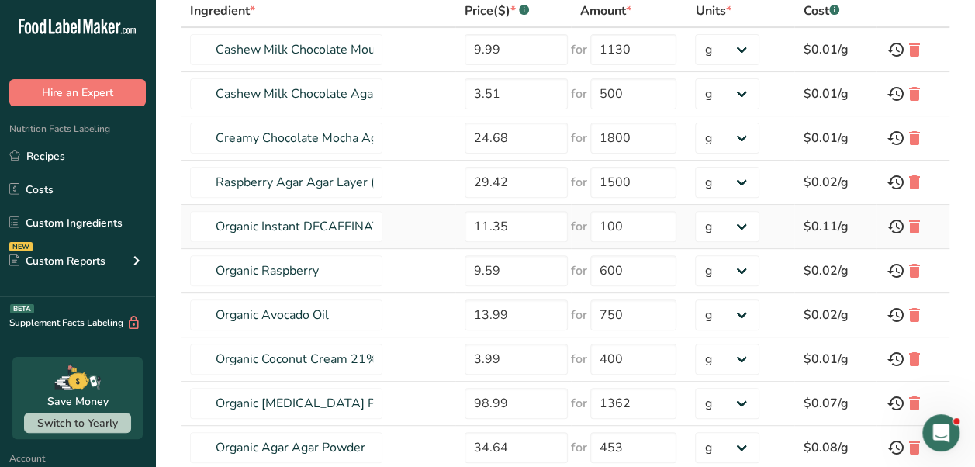
scroll to position [190, 0]
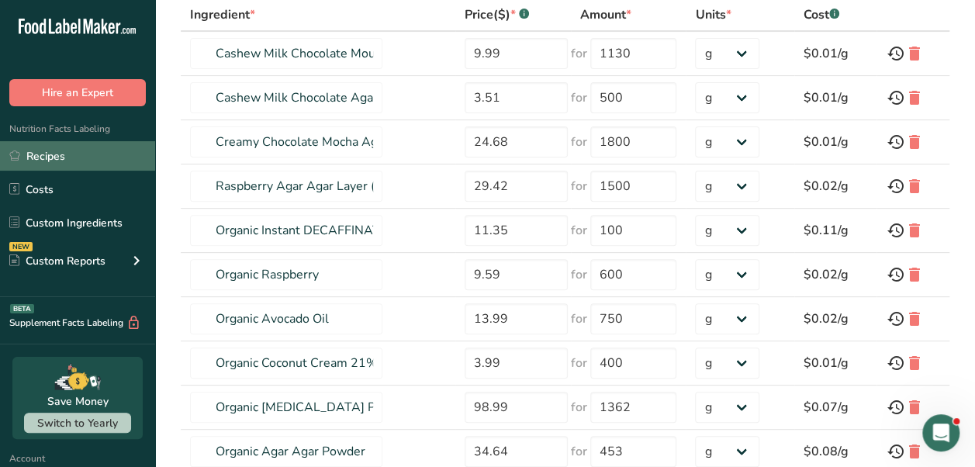
click at [62, 158] on link "Recipes" at bounding box center [77, 155] width 155 height 29
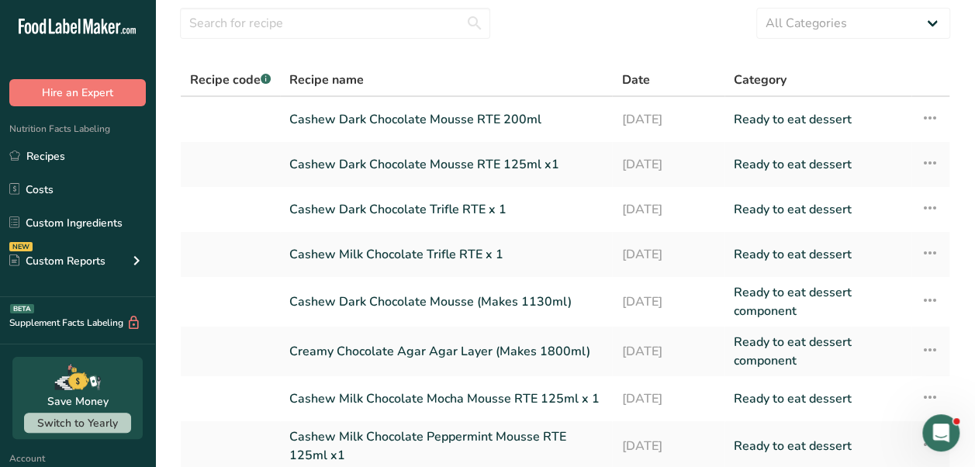
scroll to position [53, 0]
click at [419, 251] on link "Cashew Milk Chocolate Trifle RTE x 1" at bounding box center [445, 253] width 313 height 33
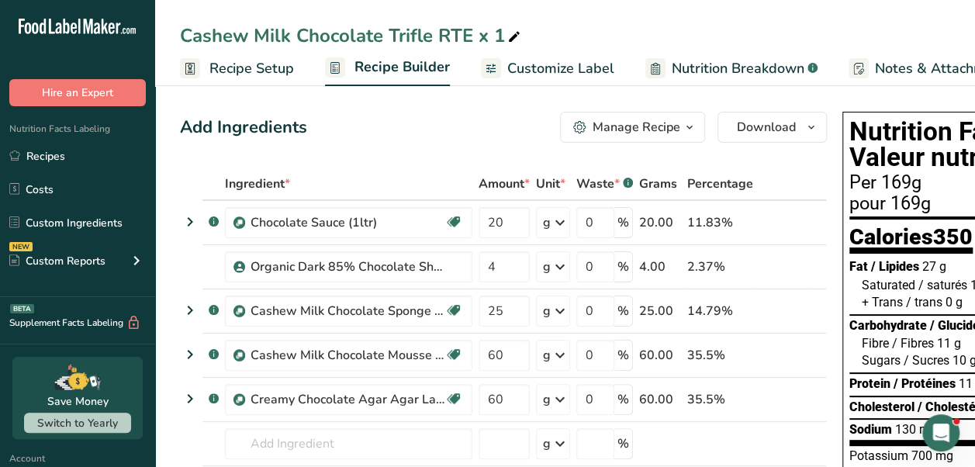
click at [419, 251] on div "Organic Dark 85% Chocolate Shavings" at bounding box center [348, 266] width 247 height 31
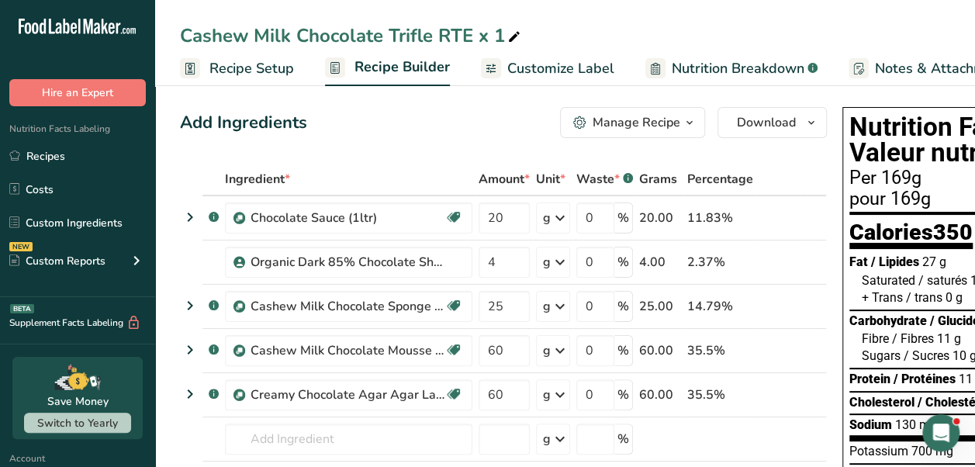
scroll to position [6, 0]
